Goal: Navigation & Orientation: Find specific page/section

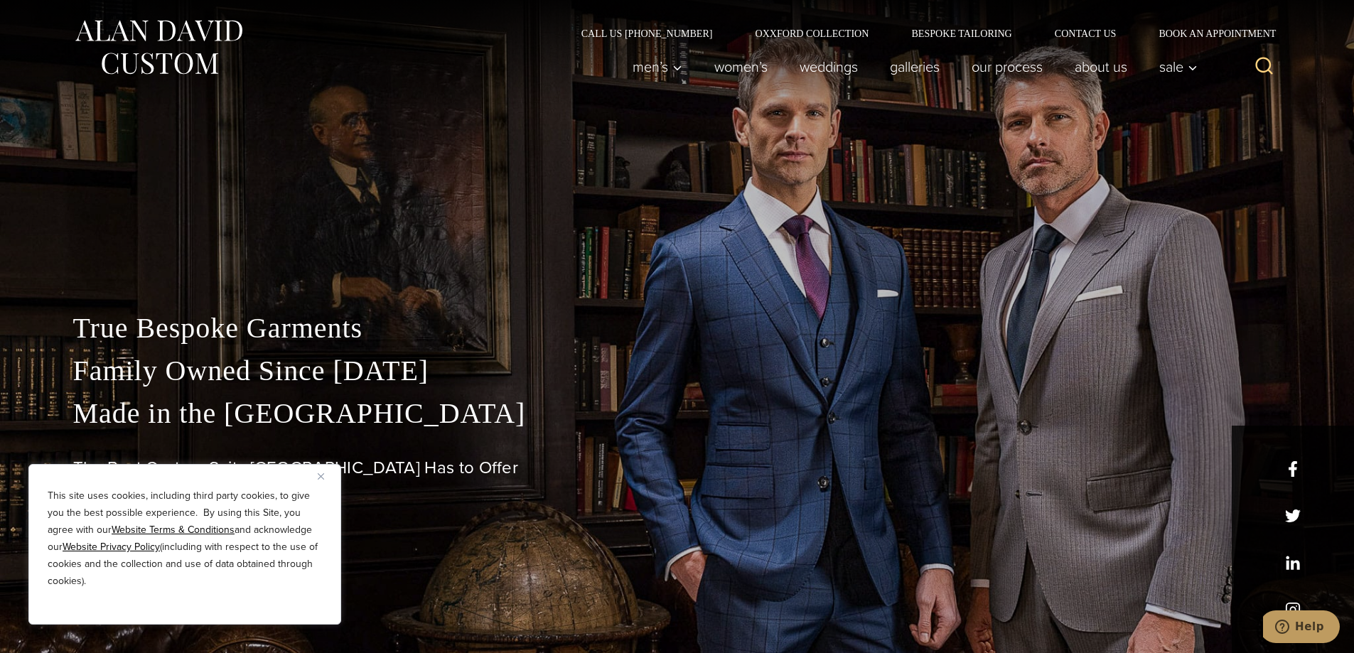
click at [313, 475] on div "This site uses cookies, including third party cookies, to give you the best pos…" at bounding box center [184, 544] width 313 height 161
click at [320, 476] on img "Close" at bounding box center [321, 476] width 6 height 6
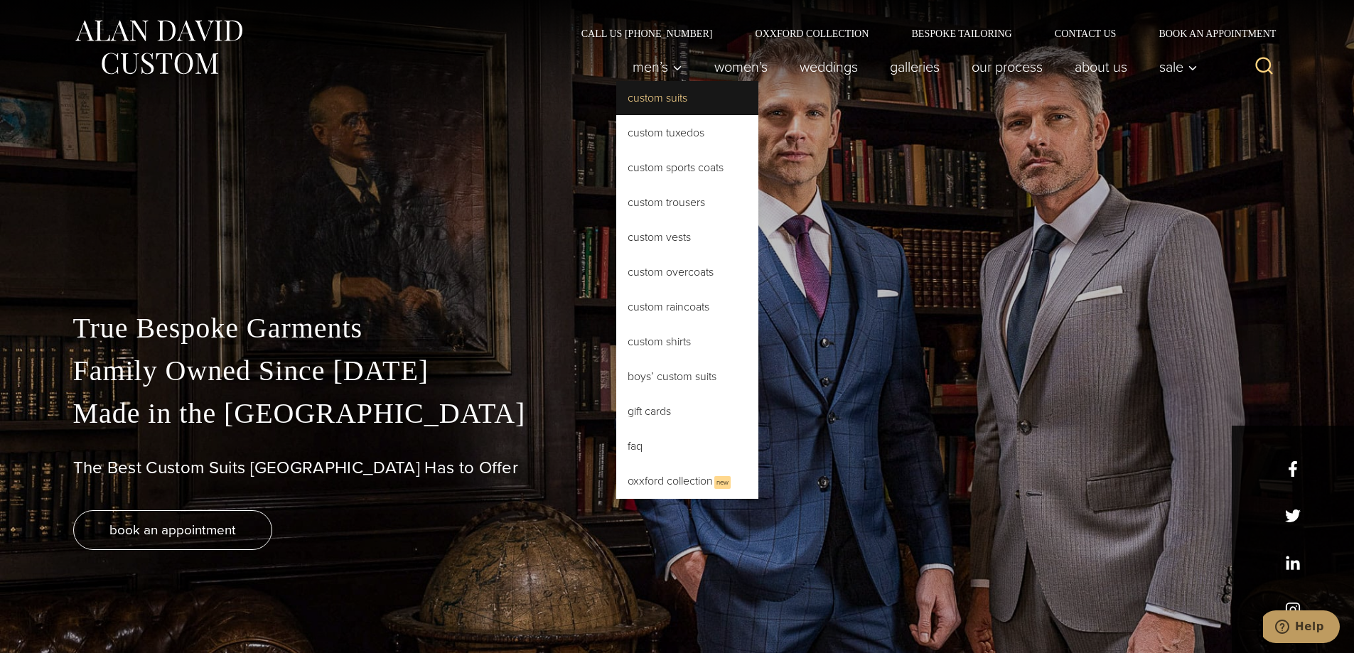
click at [643, 107] on link "Custom Suits" at bounding box center [687, 98] width 142 height 34
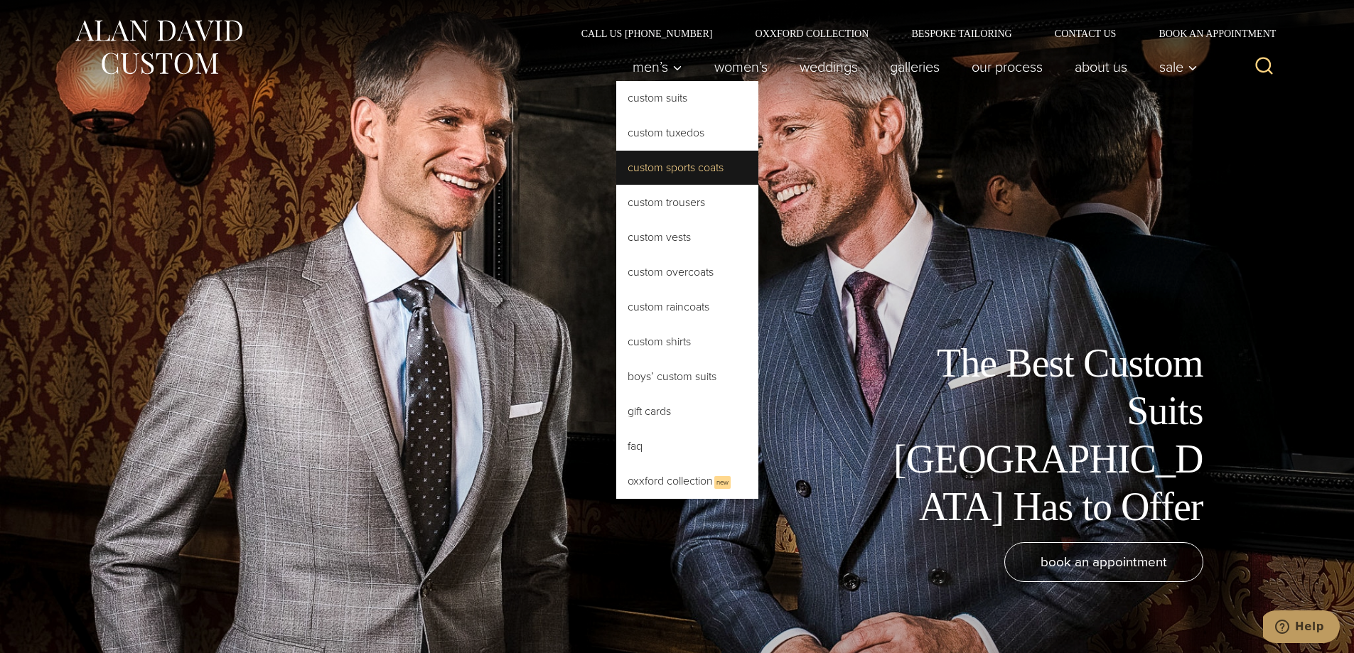
click at [685, 173] on link "Custom Sports Coats" at bounding box center [687, 168] width 142 height 34
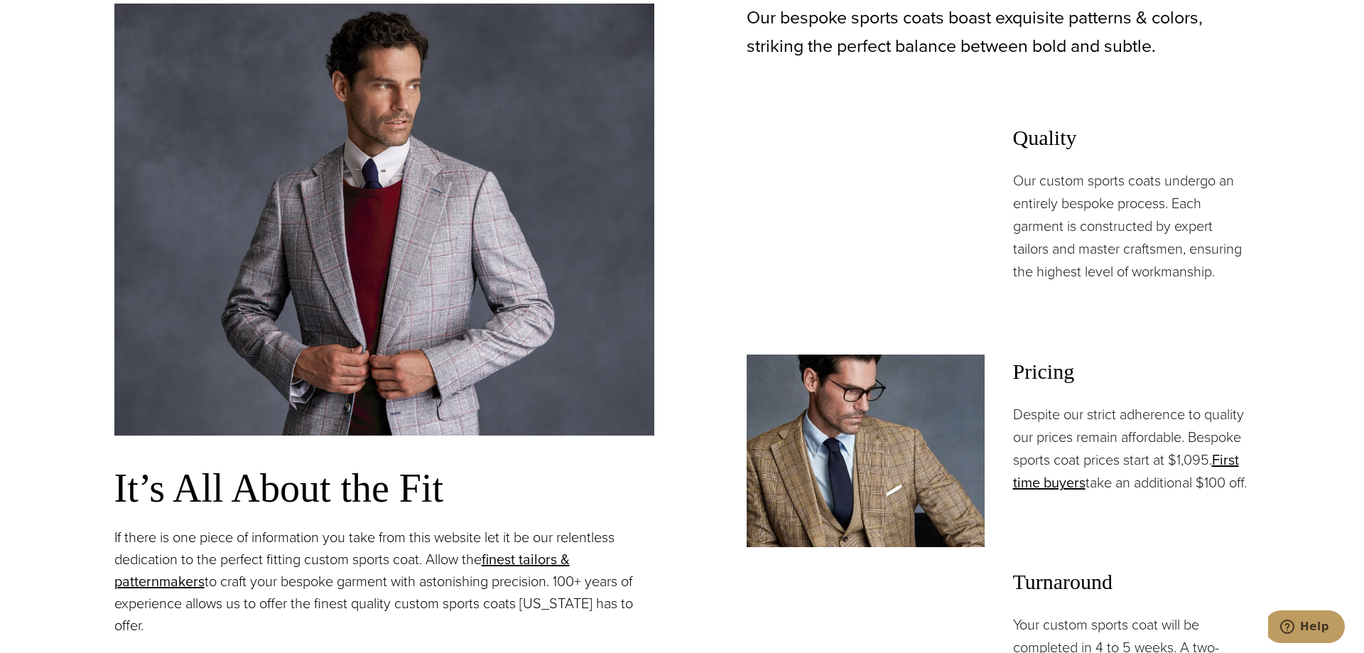
scroll to position [1208, 0]
